Goal: Task Accomplishment & Management: Manage account settings

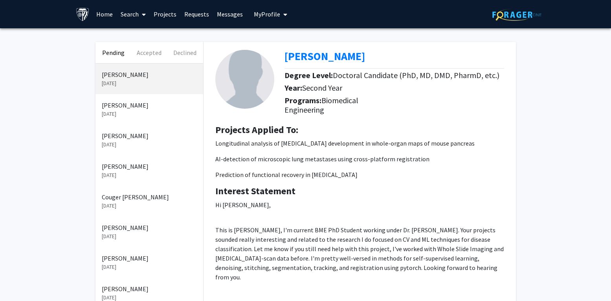
click at [165, 15] on link "Projects" at bounding box center [165, 13] width 31 height 27
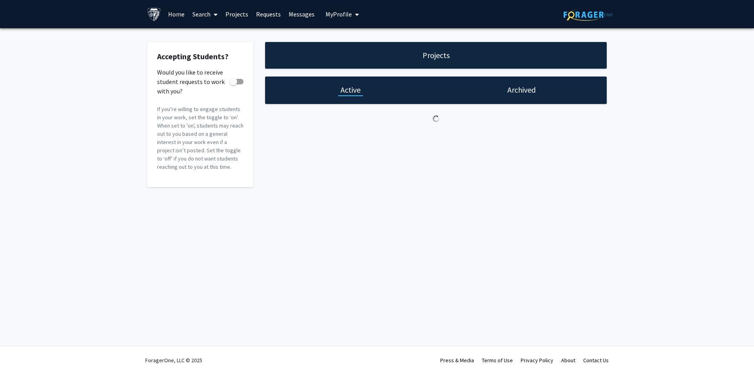
checkbox input "true"
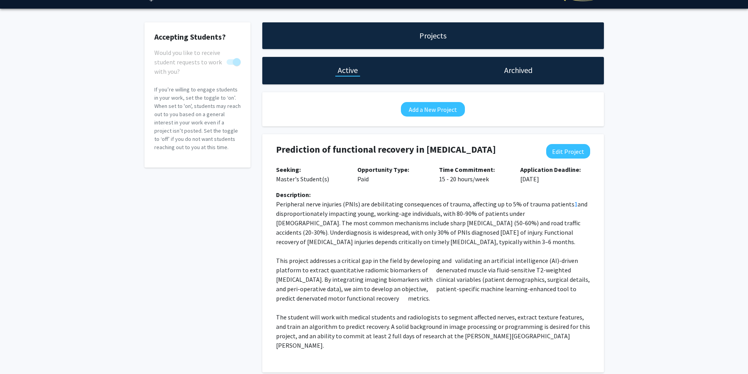
scroll to position [39, 0]
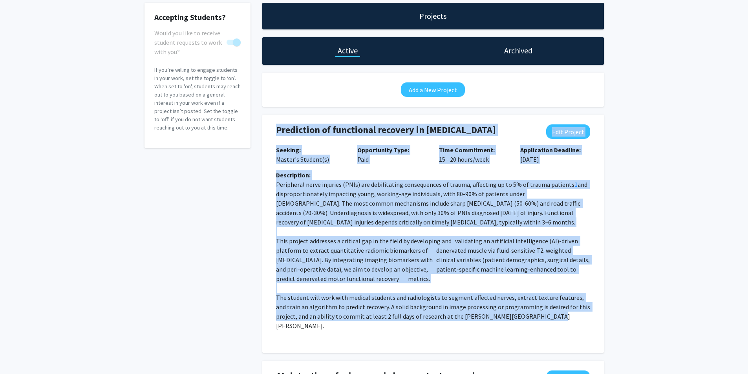
drag, startPoint x: 277, startPoint y: 130, endPoint x: 558, endPoint y: 312, distance: 334.6
click at [557, 321] on div "Prediction of functional recovery in peripheral nerve injury Edit Project Seeki…" at bounding box center [433, 234] width 330 height 238
